Goal: Information Seeking & Learning: Learn about a topic

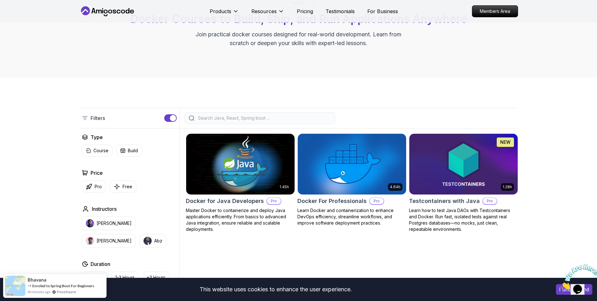
click at [230, 205] on h2 "Docker for Java Developers" at bounding box center [225, 201] width 78 height 9
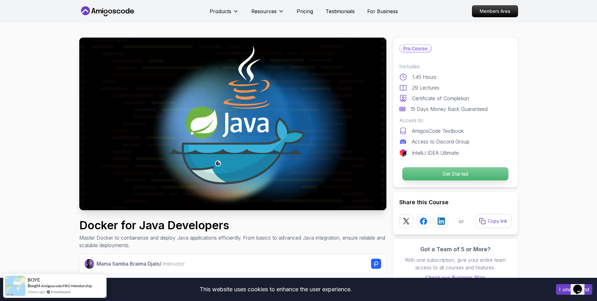
click at [442, 175] on p "Get Started" at bounding box center [455, 173] width 106 height 13
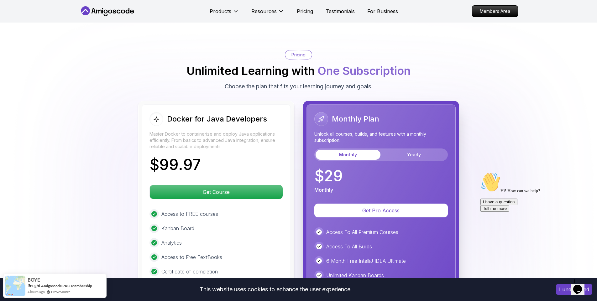
scroll to position [1237, 0]
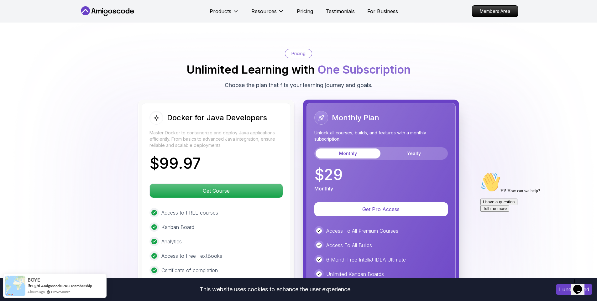
click at [387, 100] on body "This website uses cookies to enhance the user experience. I understand Products…" at bounding box center [298, 128] width 597 height 2730
drag, startPoint x: 225, startPoint y: 57, endPoint x: 220, endPoint y: 57, distance: 4.4
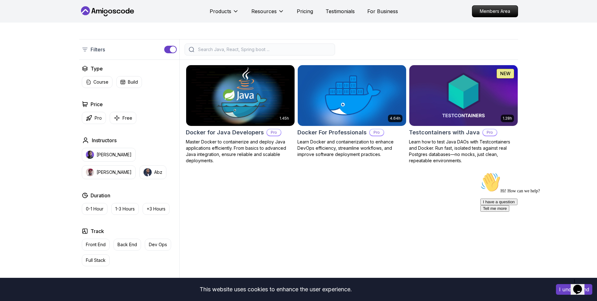
scroll to position [104, 0]
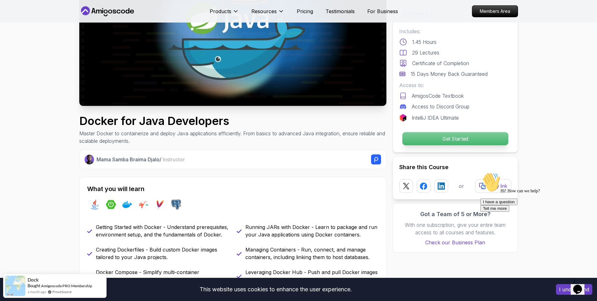
click at [432, 141] on p "Get Started" at bounding box center [455, 138] width 106 height 13
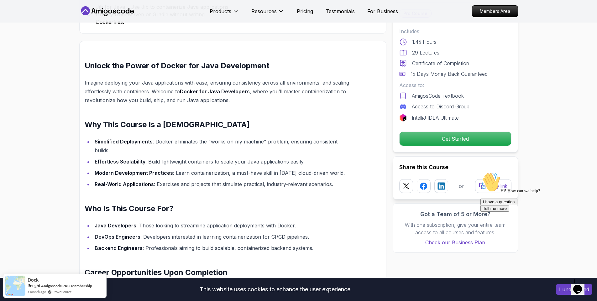
scroll to position [392, 0]
drag, startPoint x: 411, startPoint y: 118, endPoint x: 462, endPoint y: 117, distance: 51.7
click at [462, 117] on div "IntelliJ IDEA Ultimate" at bounding box center [455, 118] width 112 height 8
click at [449, 117] on p "IntelliJ IDEA Ultimate" at bounding box center [434, 118] width 47 height 8
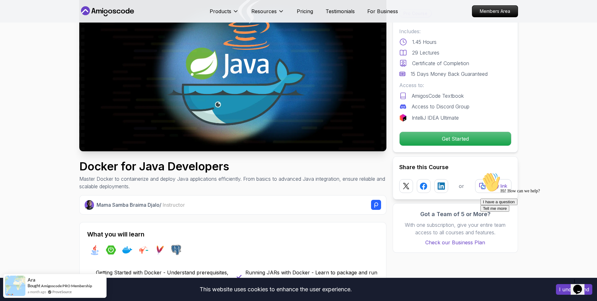
scroll to position [0, 0]
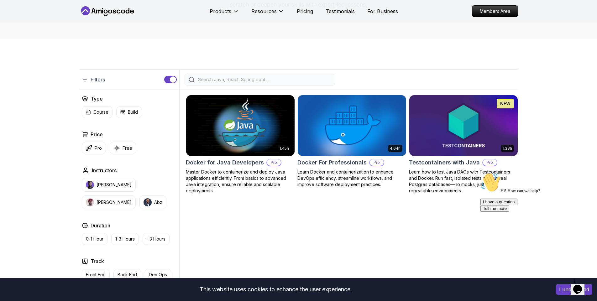
scroll to position [50, 0]
